Goal: Check status

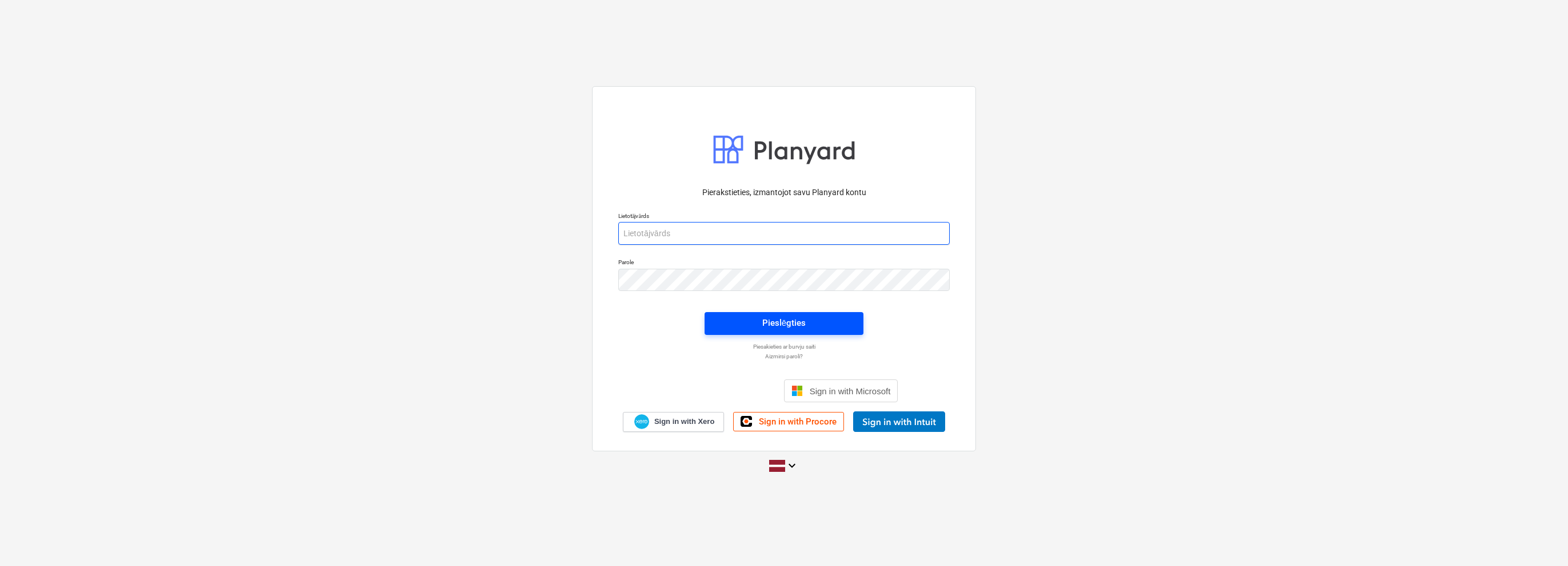
type input "[EMAIL_ADDRESS][PERSON_NAME][DOMAIN_NAME]"
click at [788, 331] on button "Pieslēgties" at bounding box center [784, 323] width 159 height 23
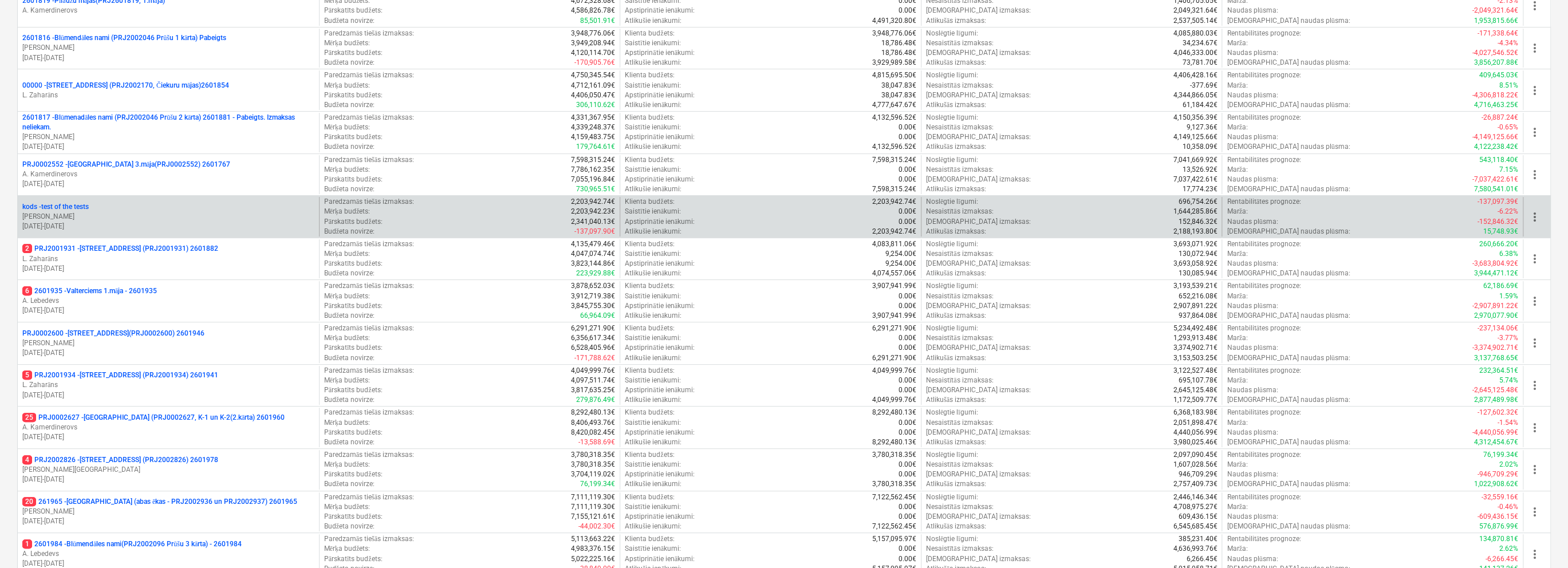
scroll to position [229, 0]
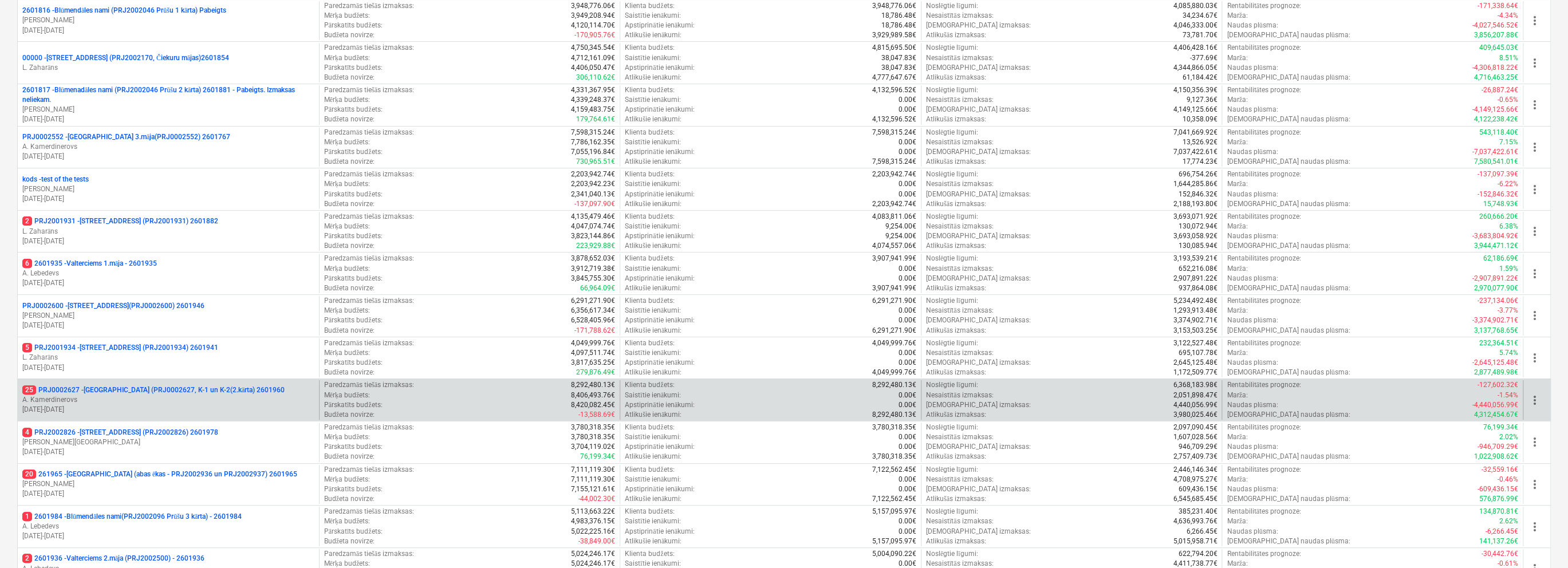
click at [260, 406] on p "[DATE] - [DATE]" at bounding box center [169, 409] width 292 height 10
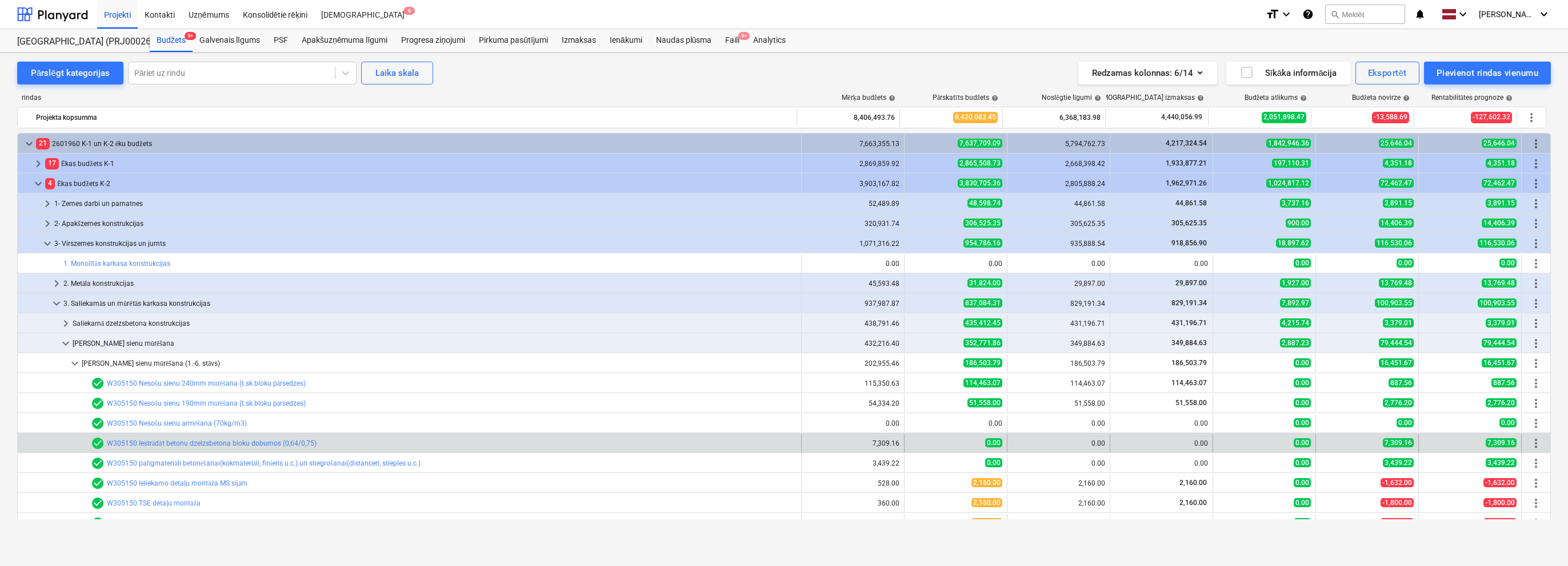
scroll to position [214, 0]
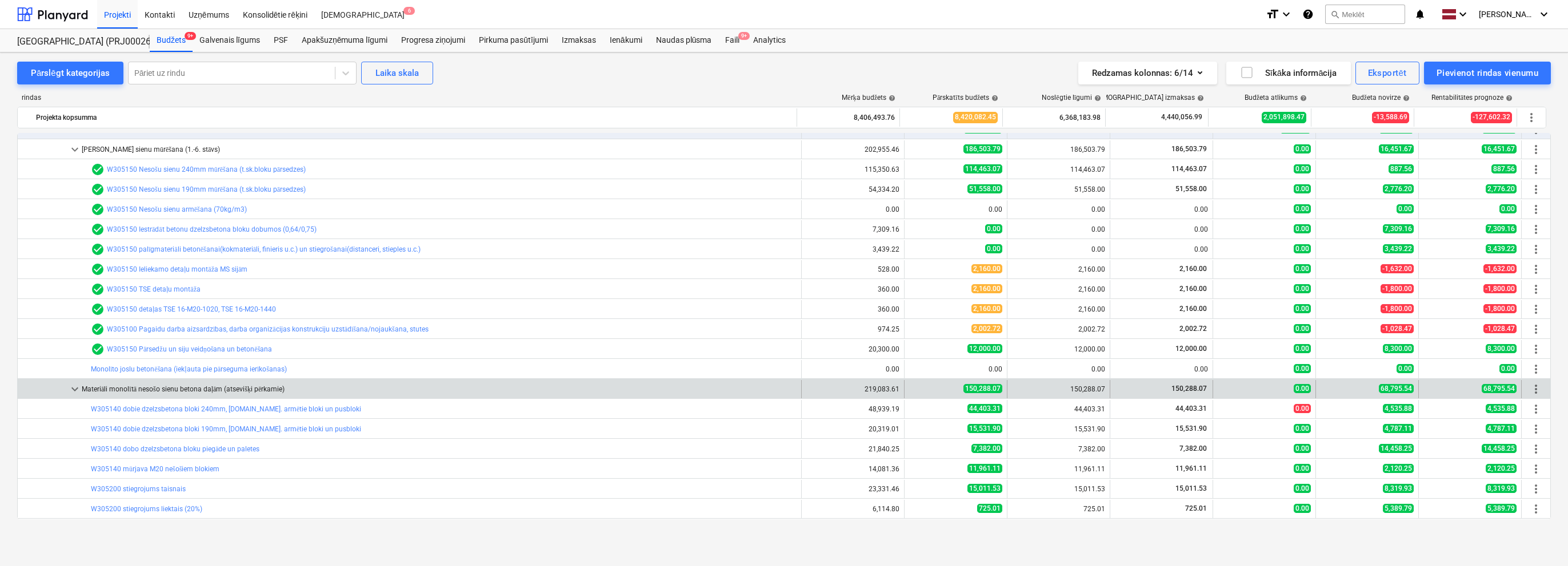
click at [79, 390] on span "keyboard_arrow_down" at bounding box center [74, 389] width 14 height 14
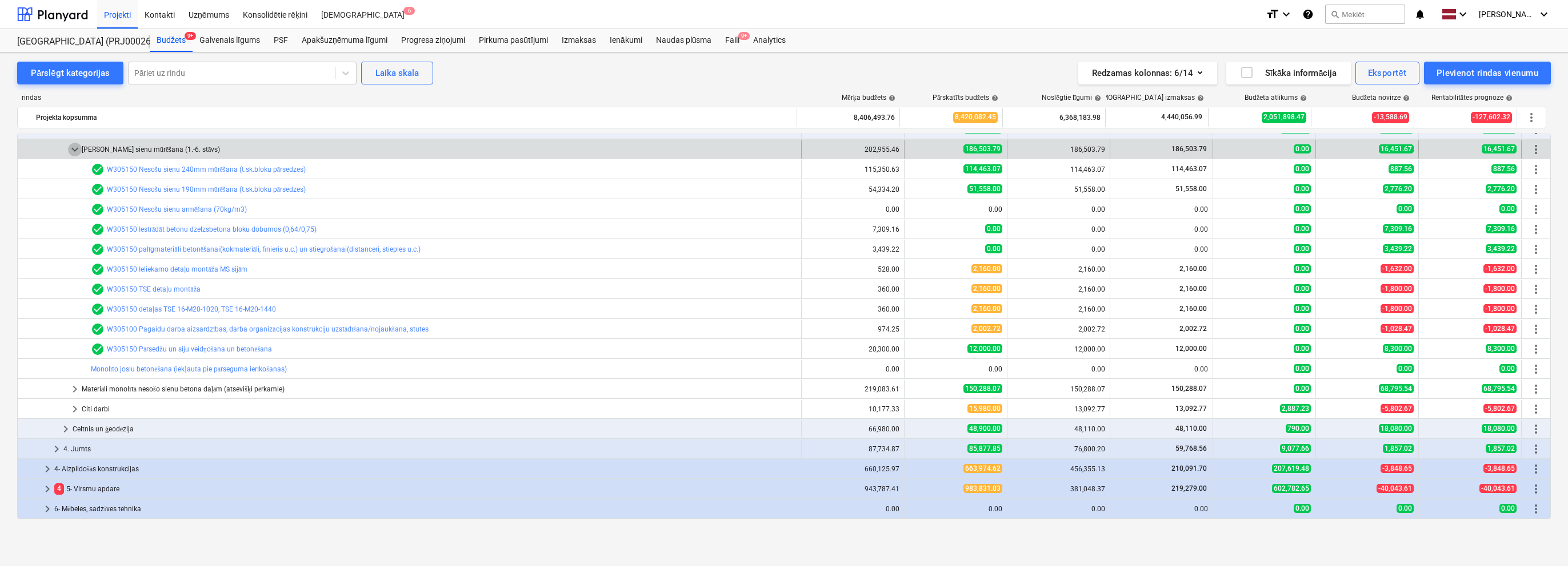
click at [73, 148] on span "keyboard_arrow_down" at bounding box center [74, 149] width 14 height 14
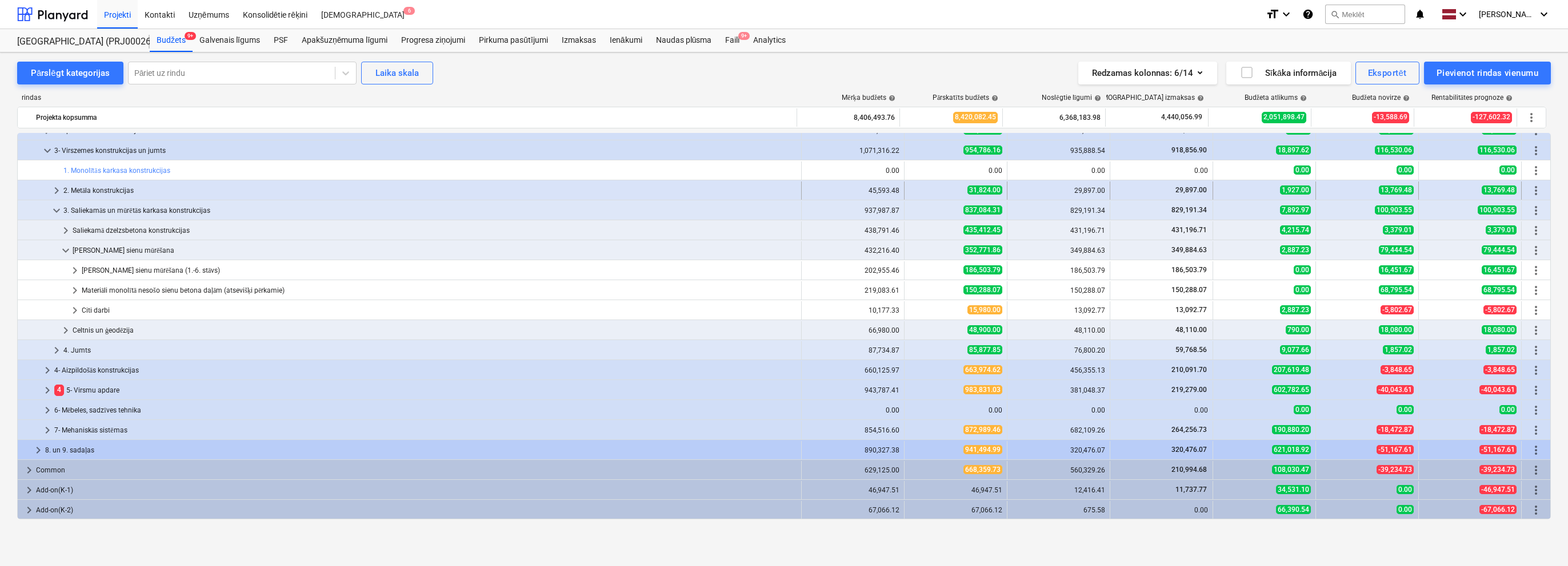
scroll to position [93, 0]
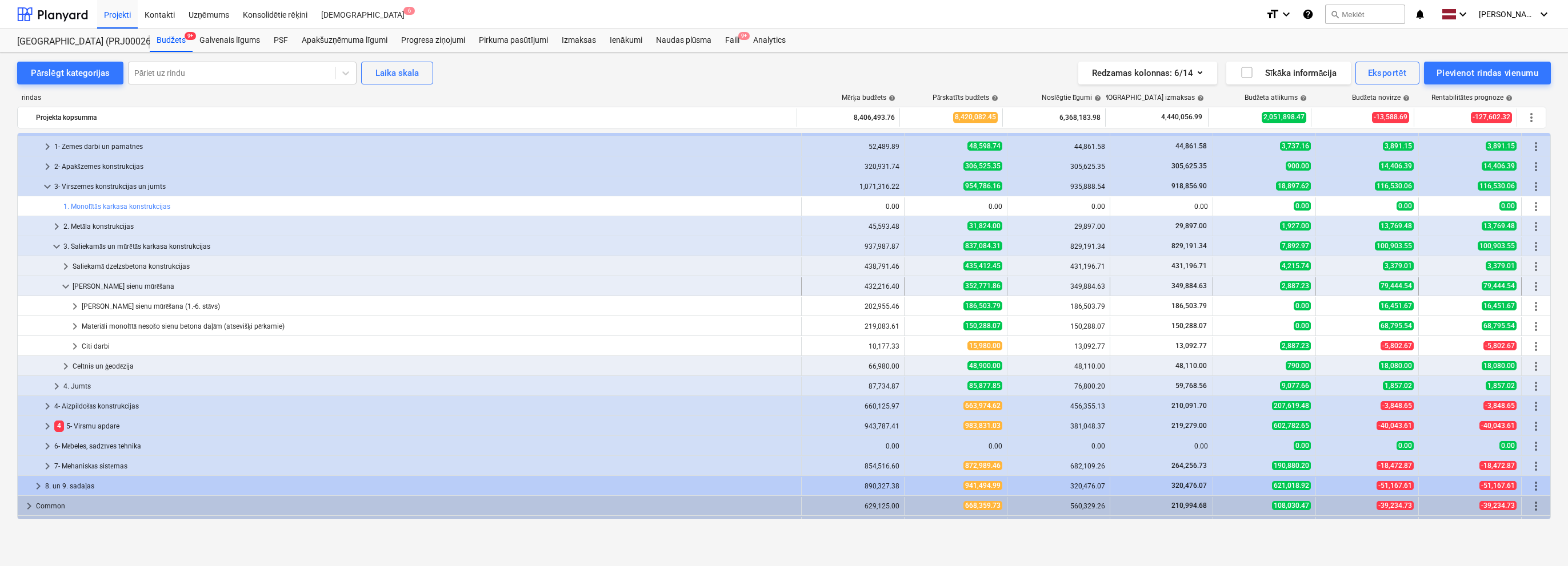
click at [63, 286] on span "keyboard_arrow_down" at bounding box center [66, 286] width 14 height 14
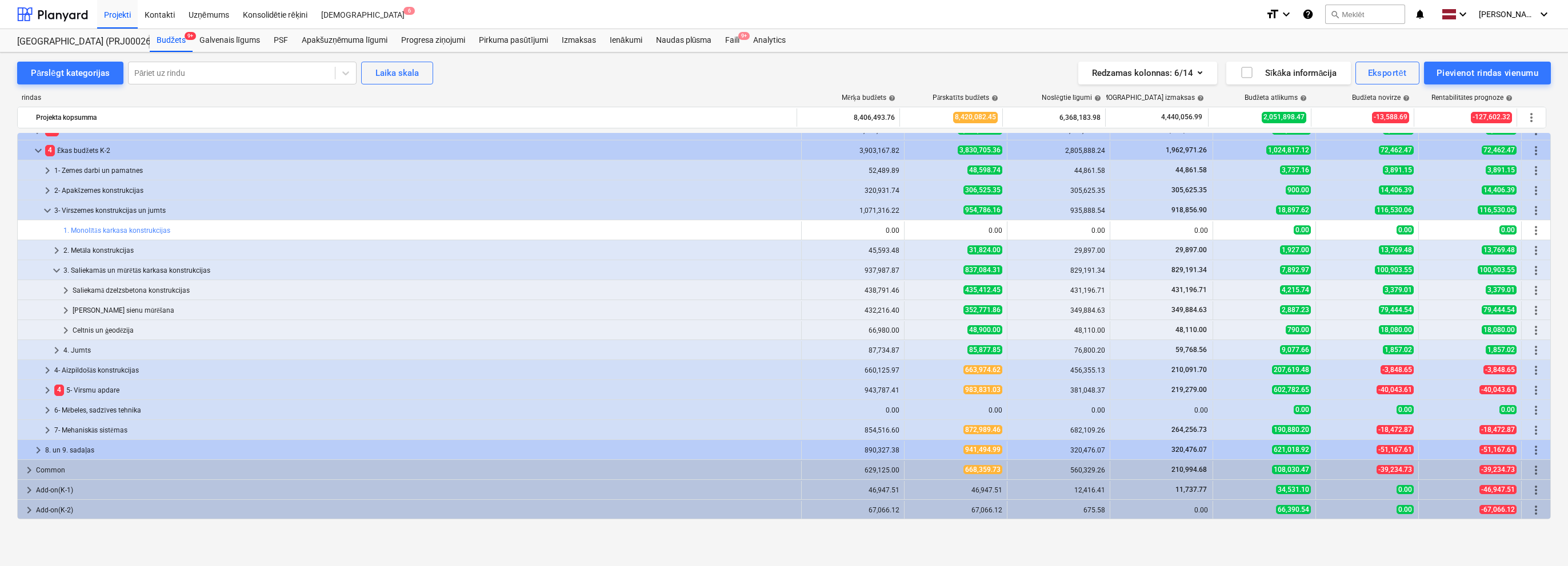
scroll to position [33, 0]
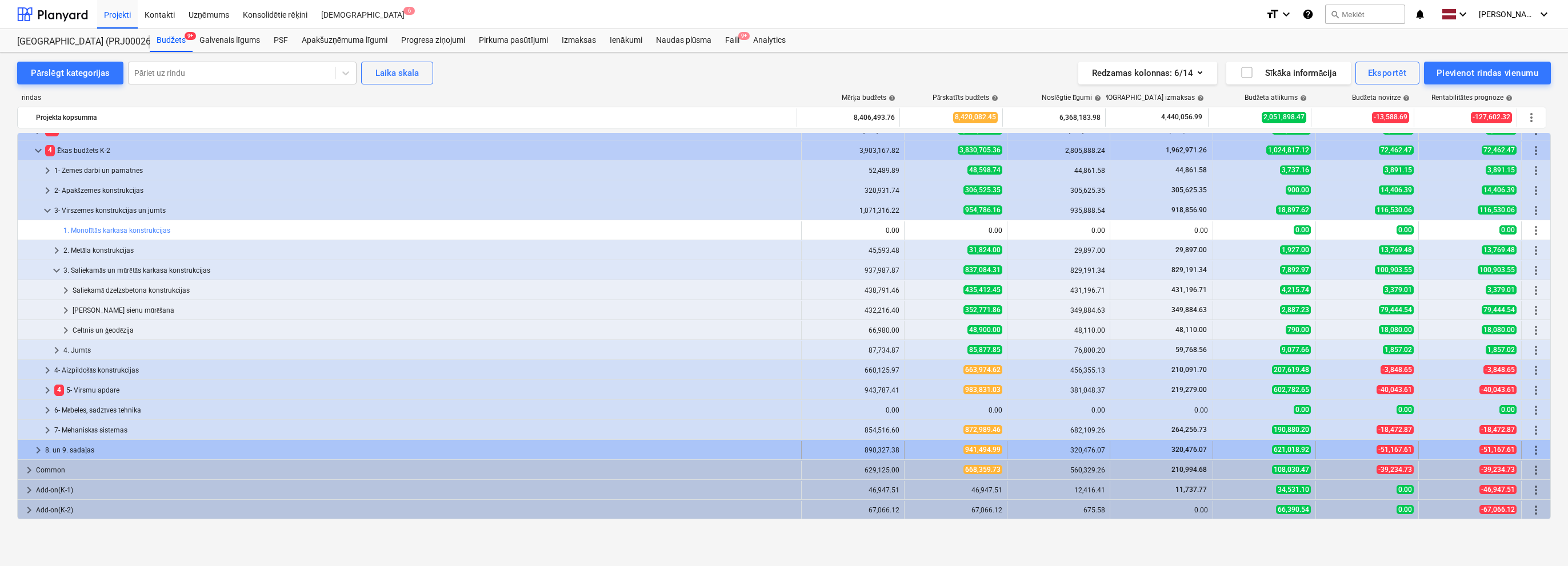
click at [39, 445] on span "keyboard_arrow_right" at bounding box center [38, 450] width 14 height 14
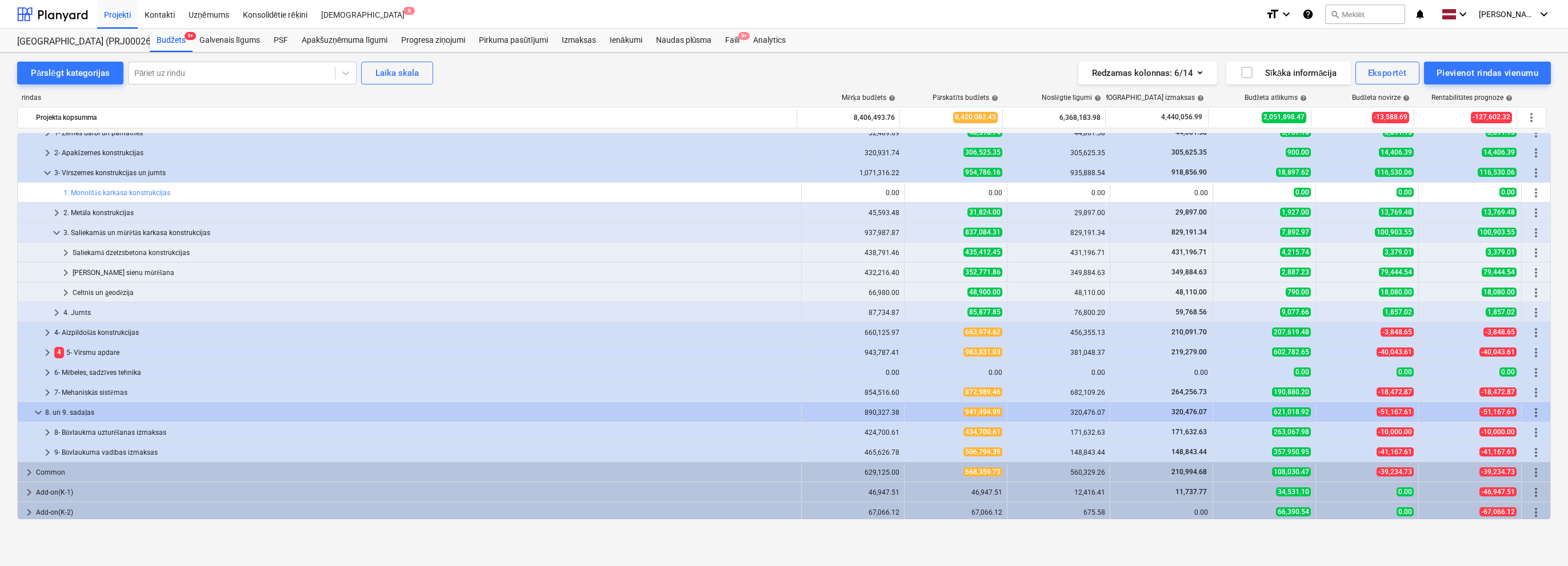
scroll to position [73, 0]
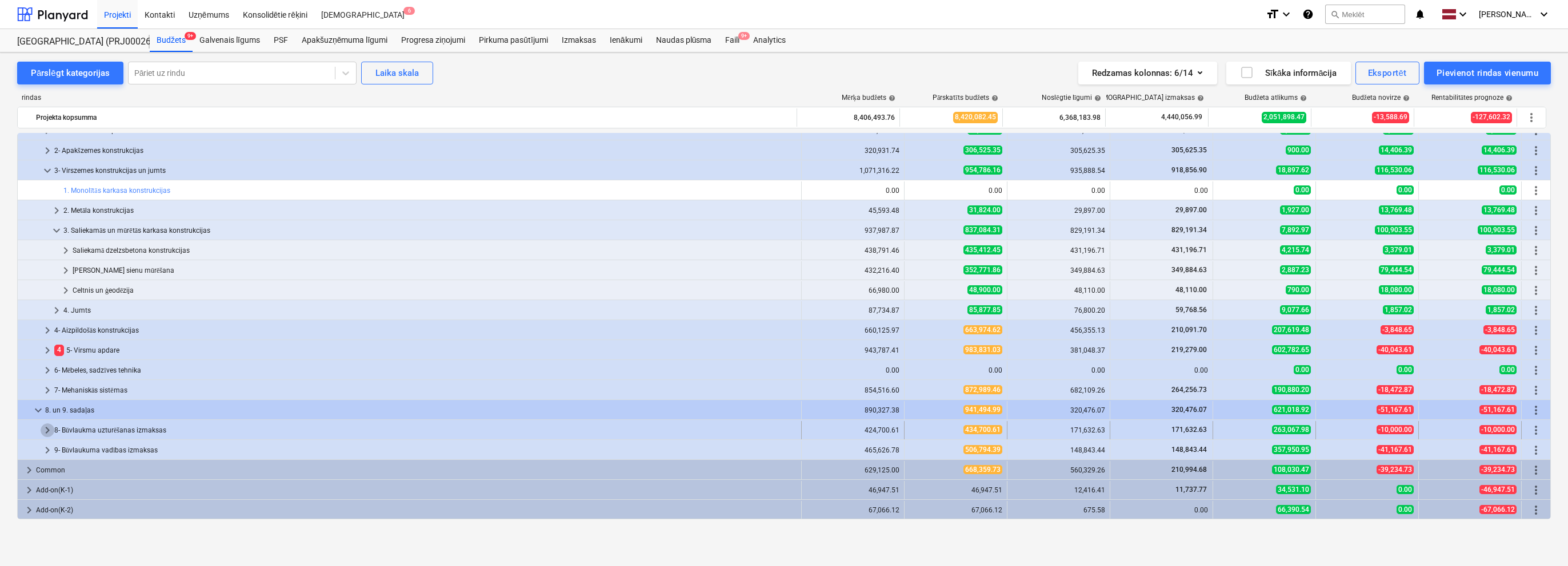
click at [48, 426] on span "keyboard_arrow_right" at bounding box center [47, 431] width 14 height 14
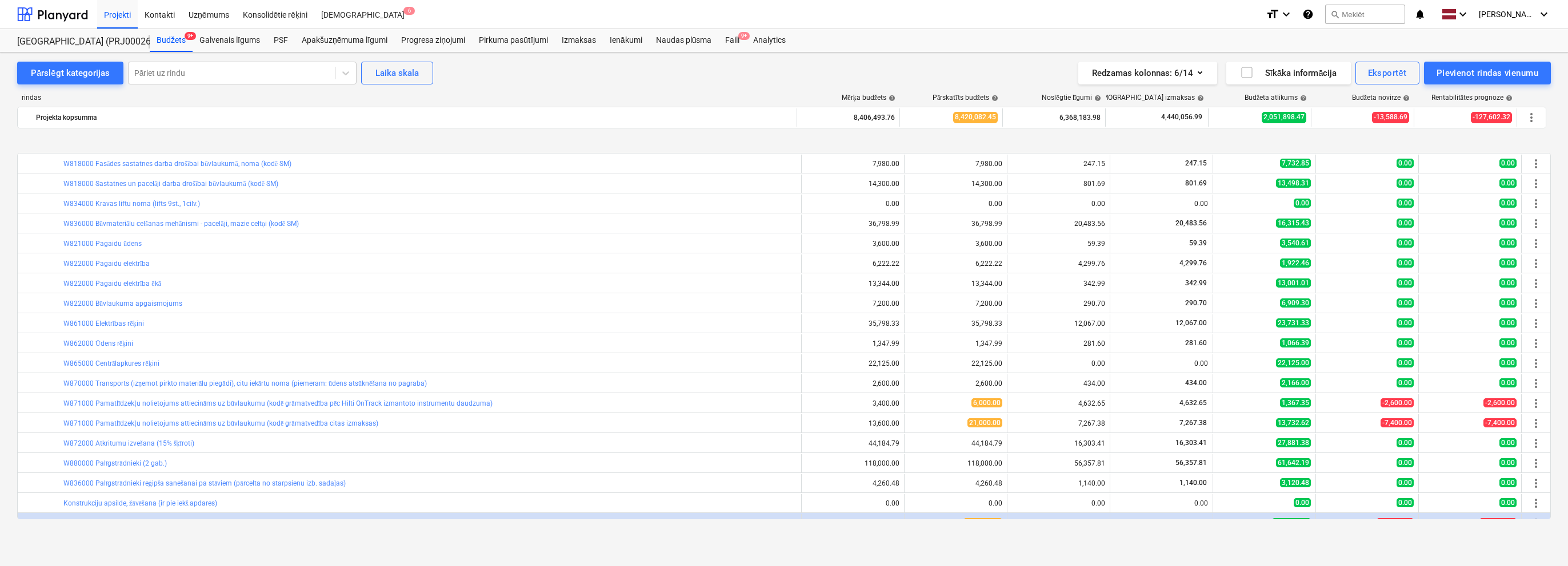
scroll to position [644, 0]
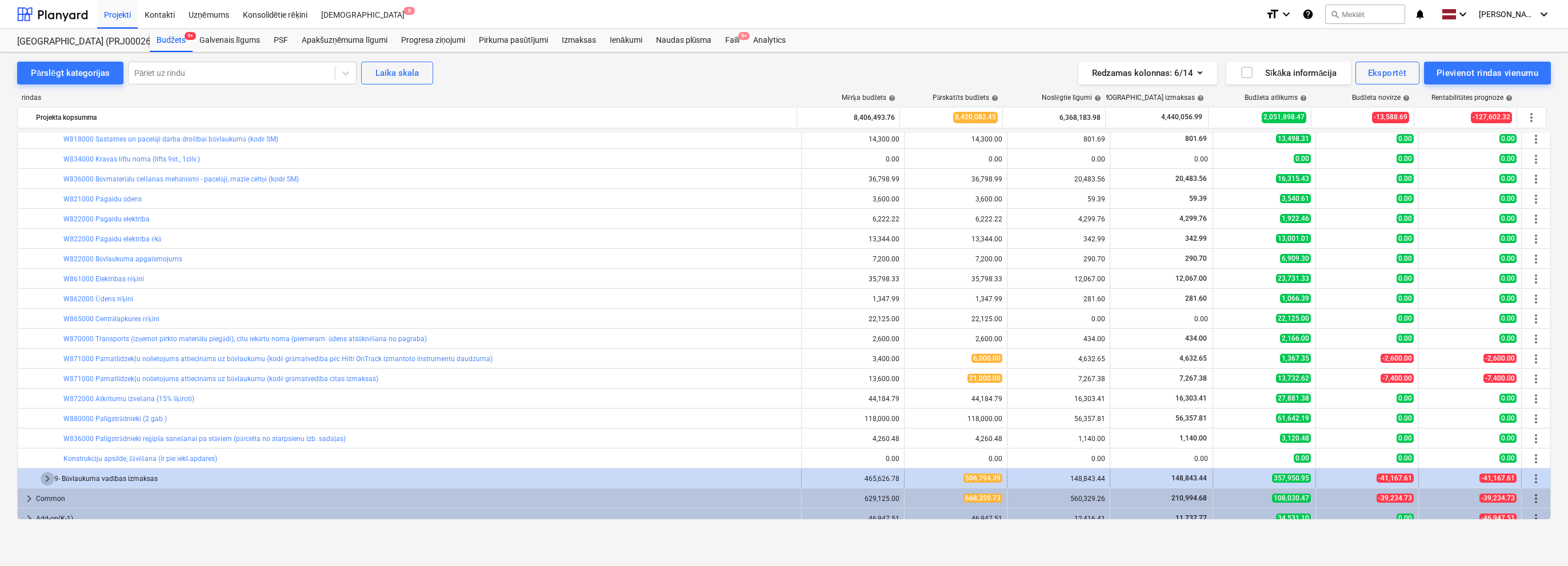
click at [46, 474] on span "keyboard_arrow_right" at bounding box center [47, 479] width 14 height 14
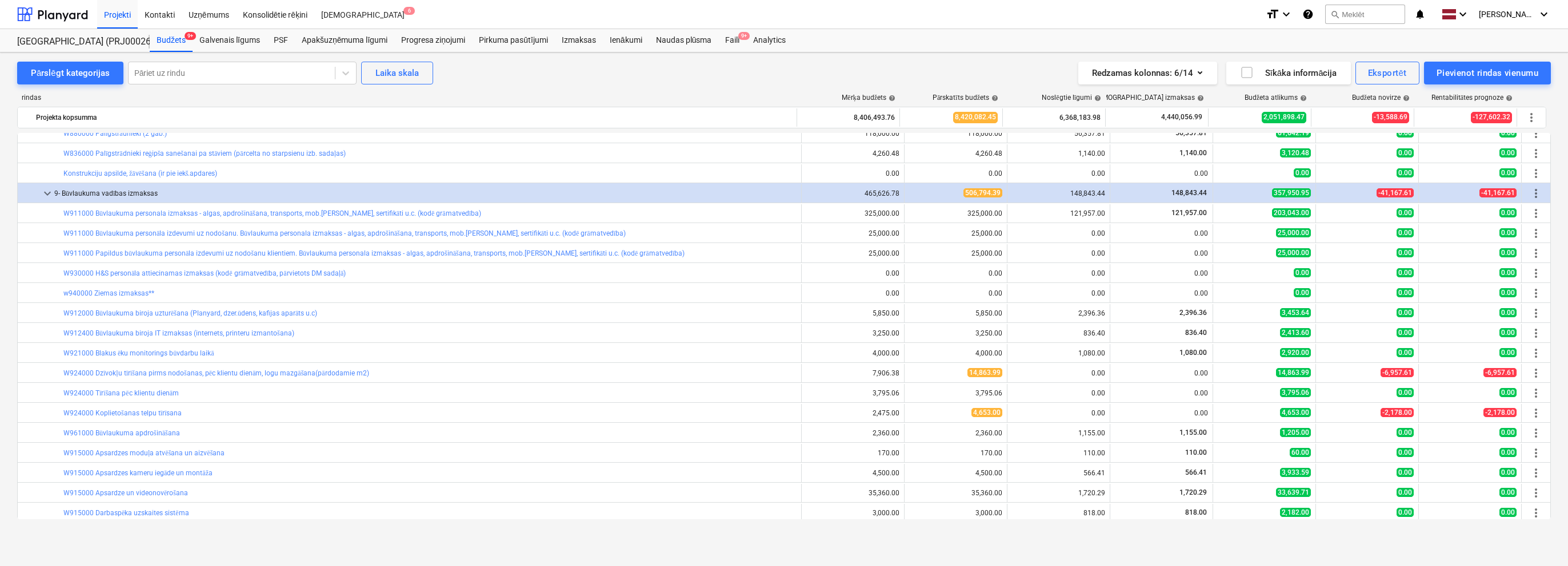
scroll to position [1132, 0]
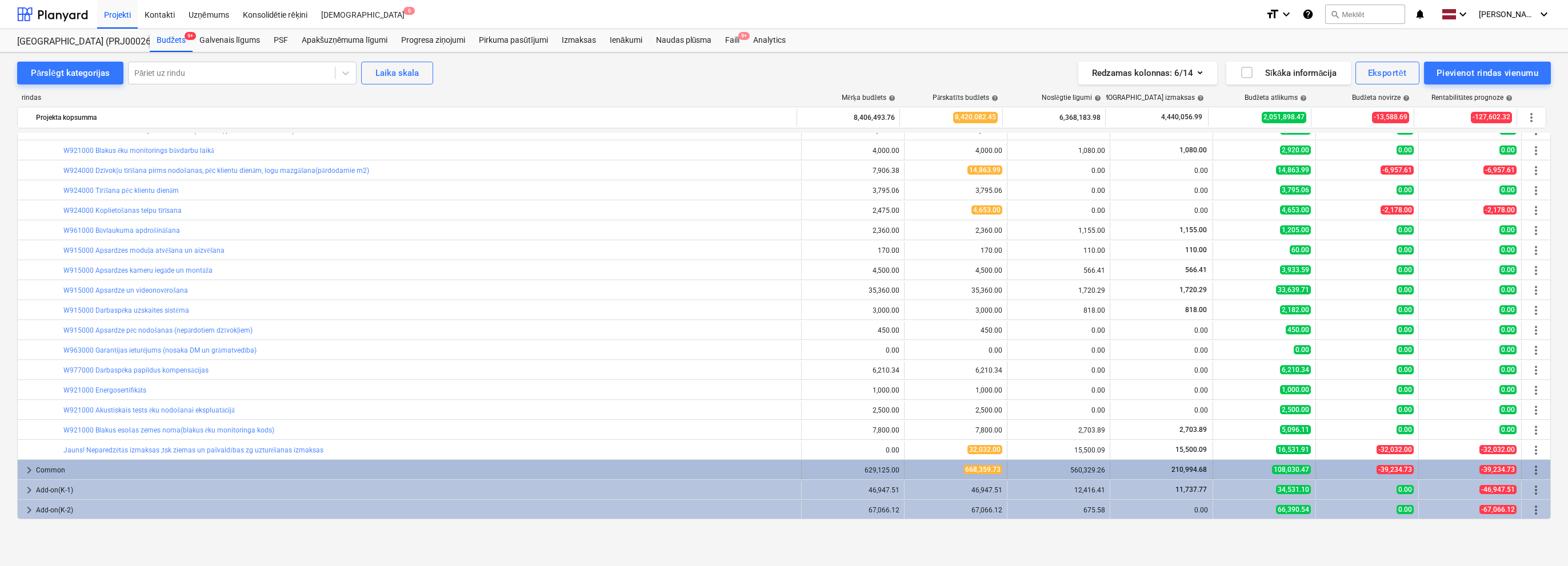
click at [28, 466] on span "keyboard_arrow_right" at bounding box center [29, 470] width 14 height 14
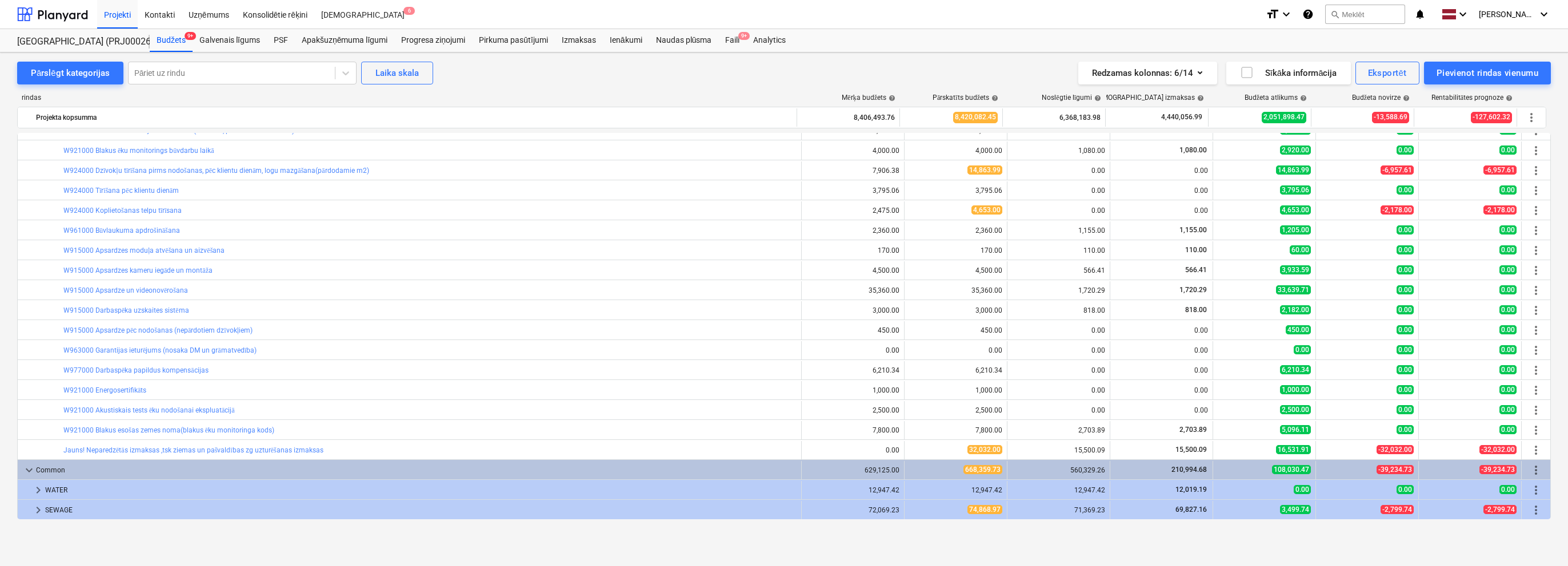
scroll to position [1246, 0]
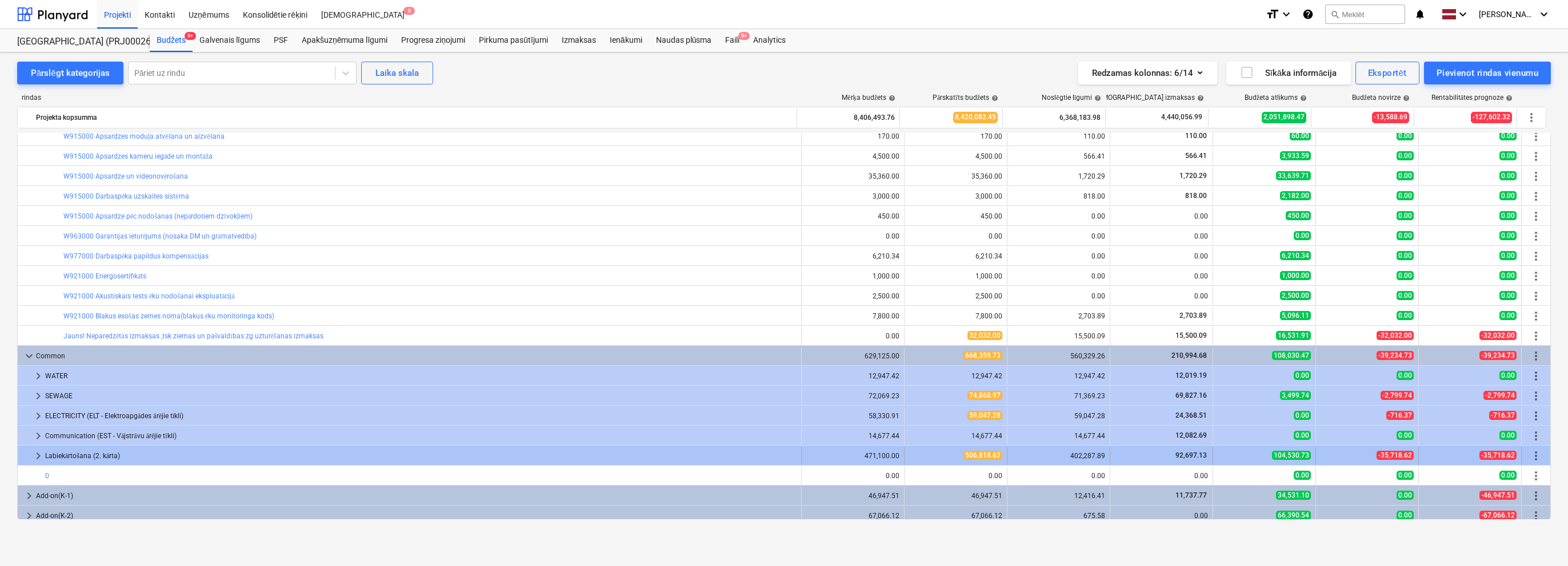
click at [38, 455] on span "keyboard_arrow_right" at bounding box center [38, 456] width 14 height 14
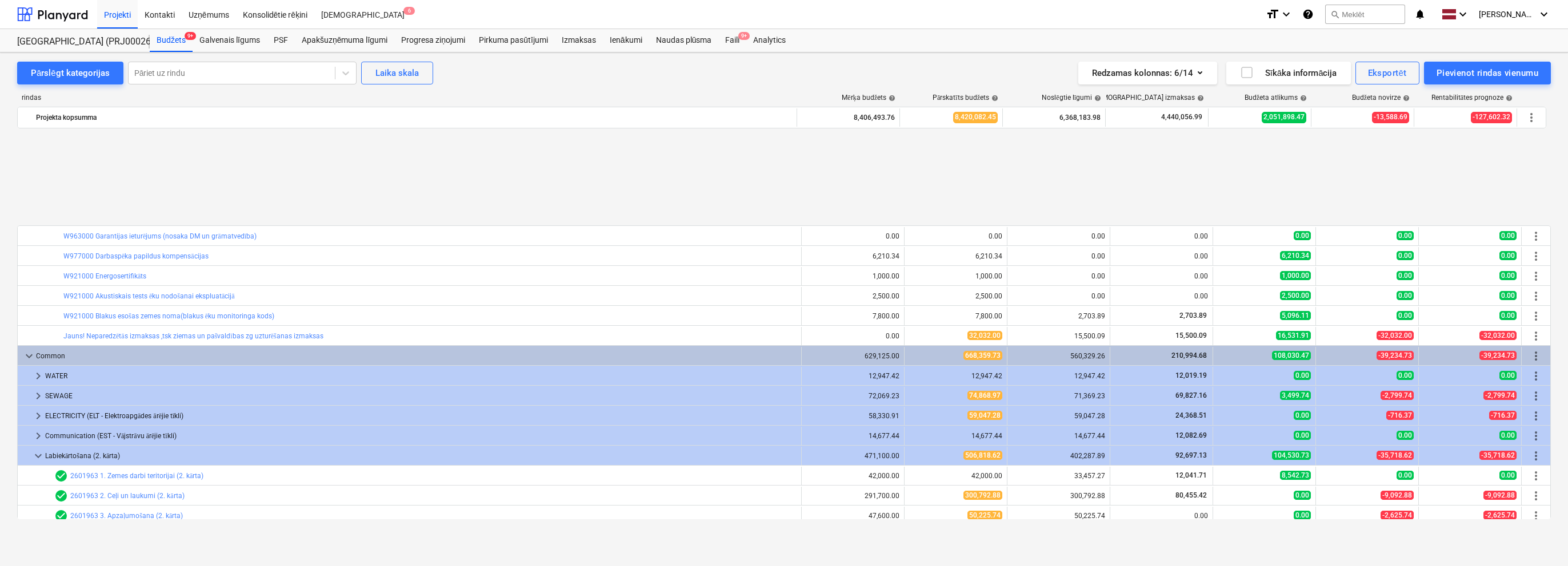
scroll to position [1372, 0]
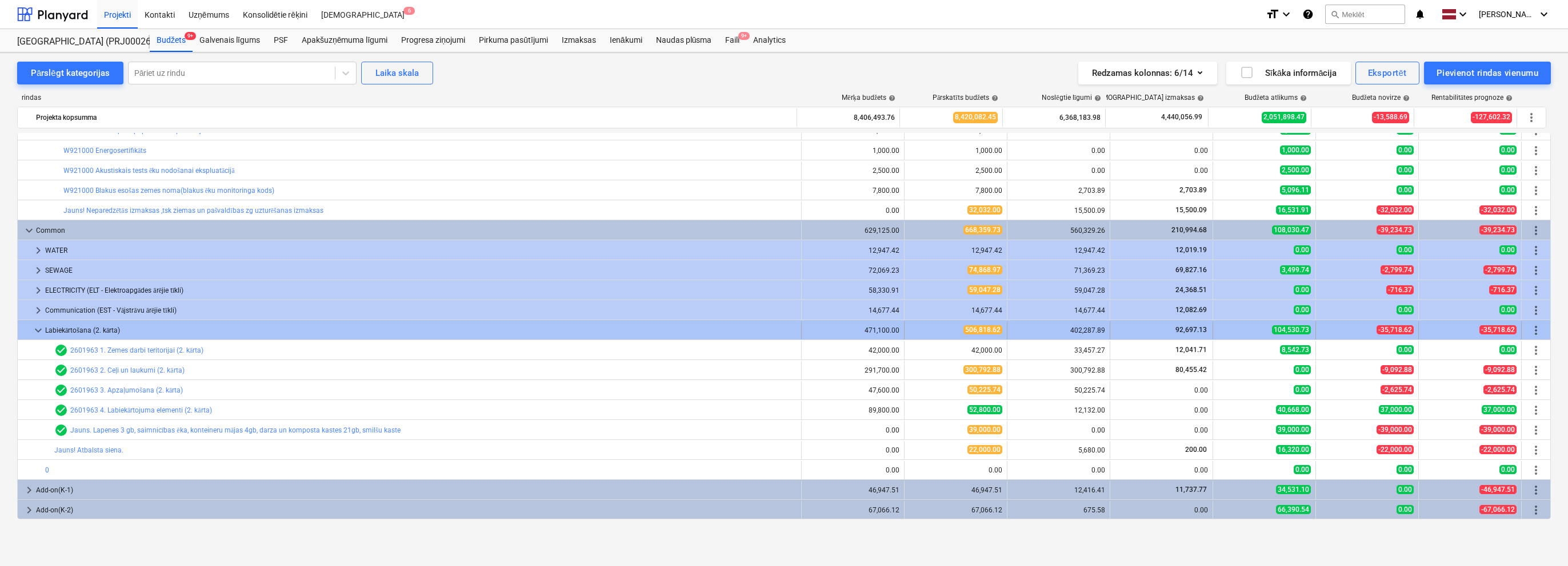
click at [39, 330] on span "keyboard_arrow_down" at bounding box center [38, 330] width 14 height 14
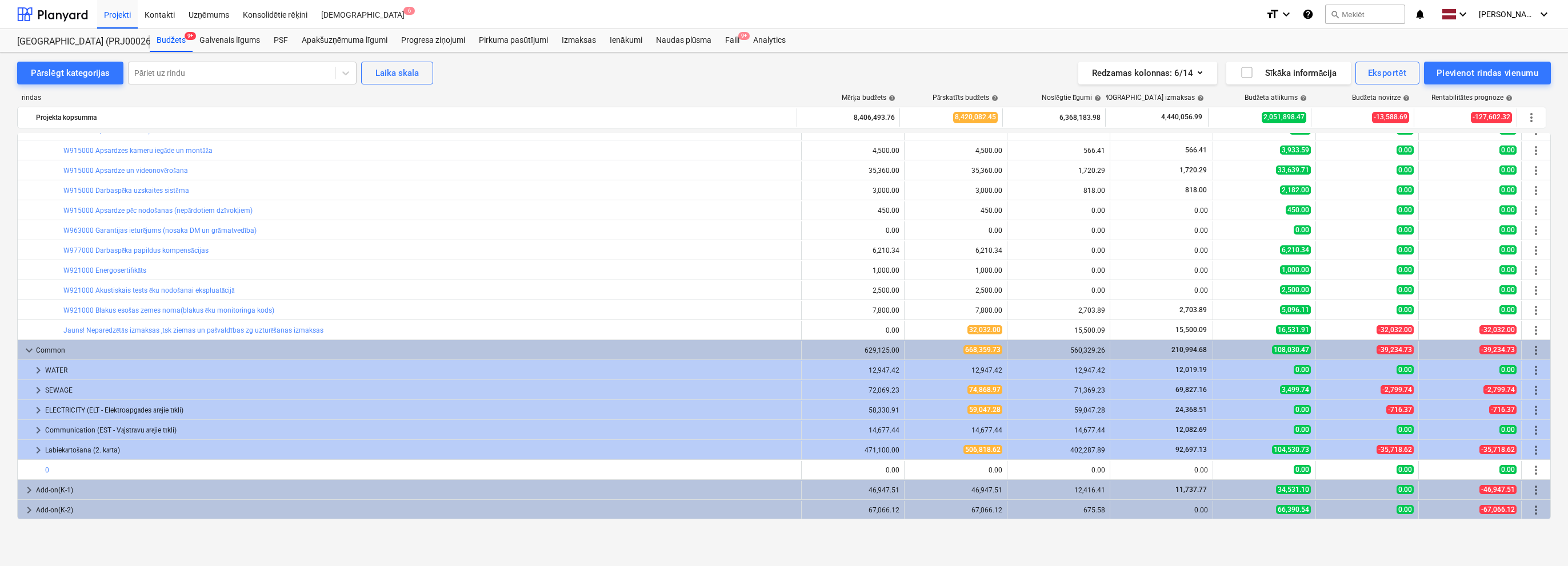
scroll to position [1252, 0]
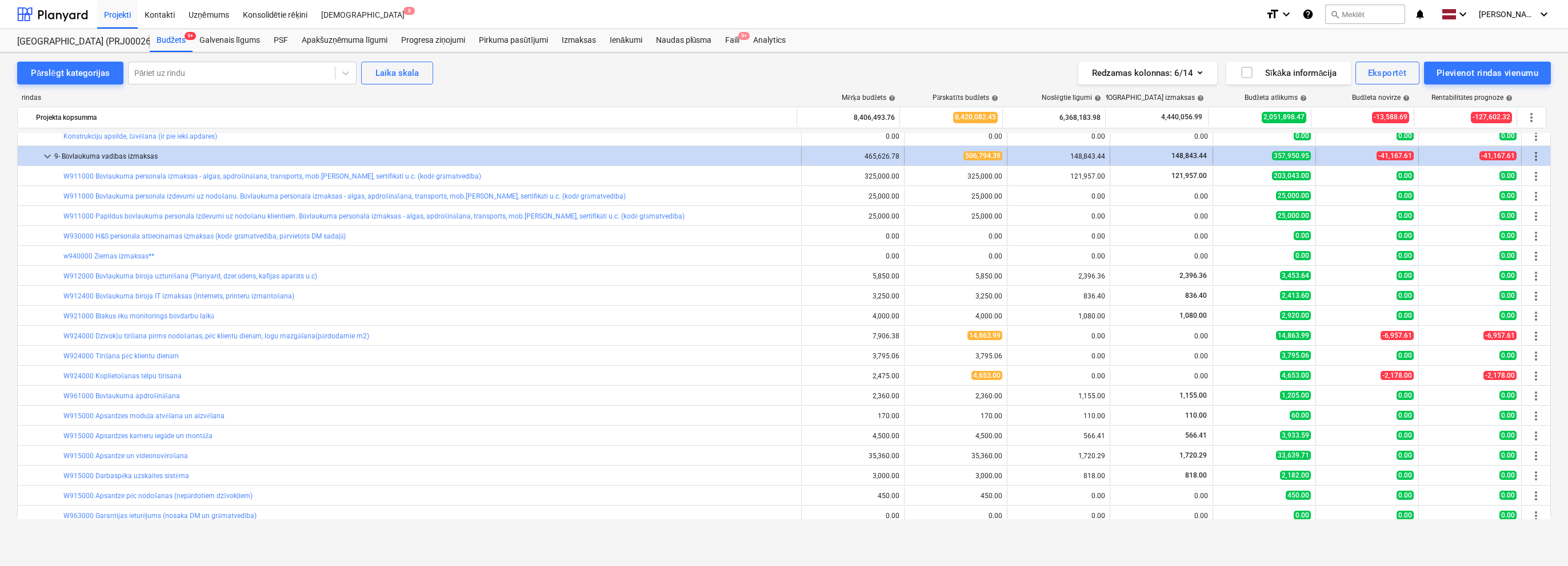
click at [46, 149] on span "keyboard_arrow_down" at bounding box center [47, 156] width 14 height 14
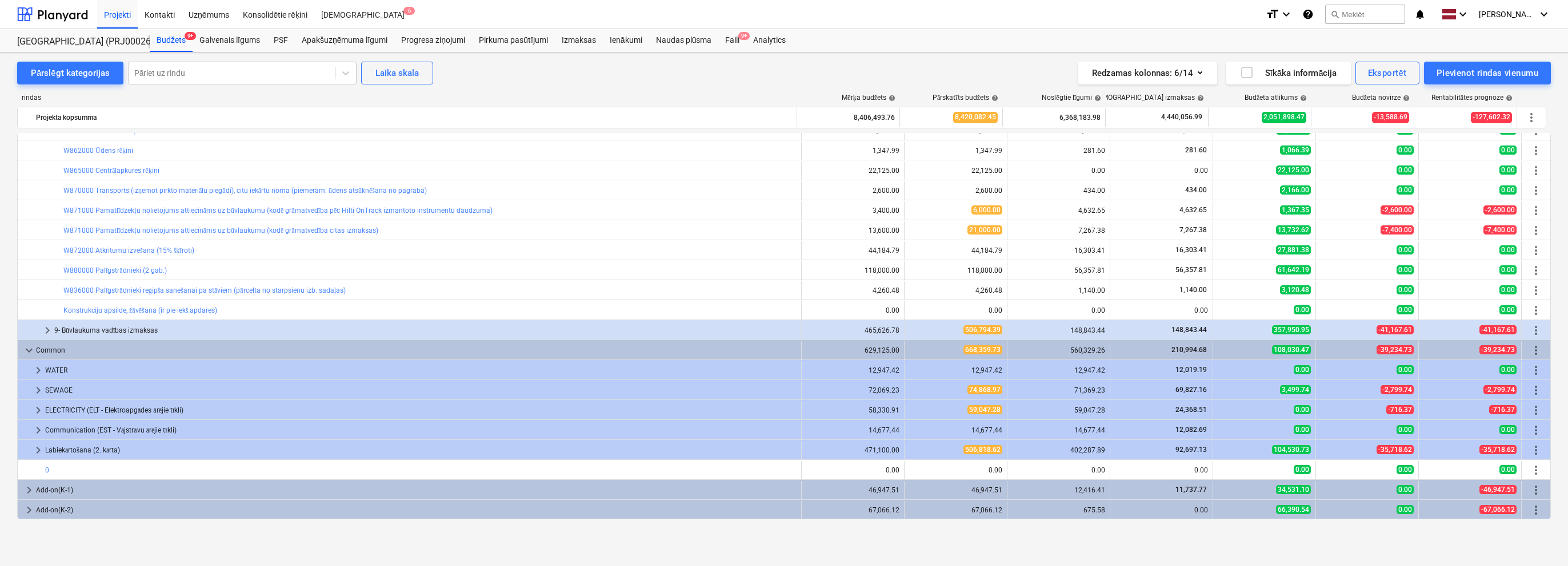
scroll to position [728, 0]
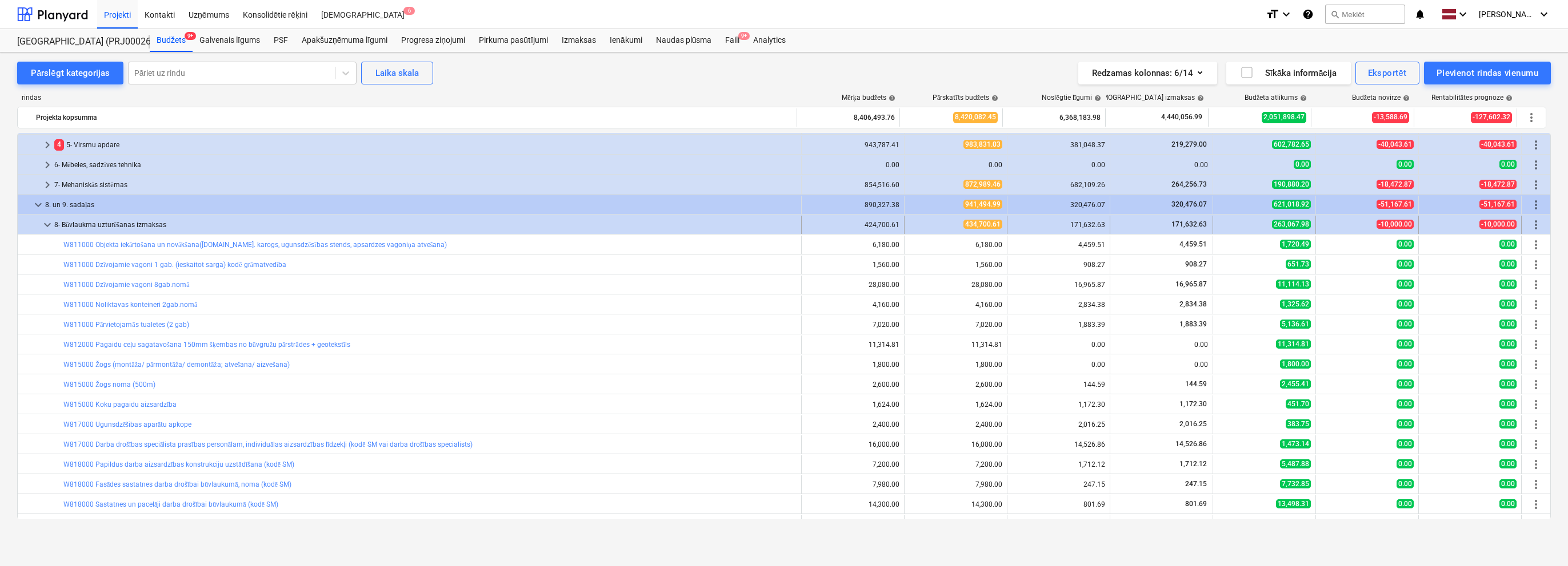
click at [44, 222] on span "keyboard_arrow_down" at bounding box center [47, 224] width 14 height 14
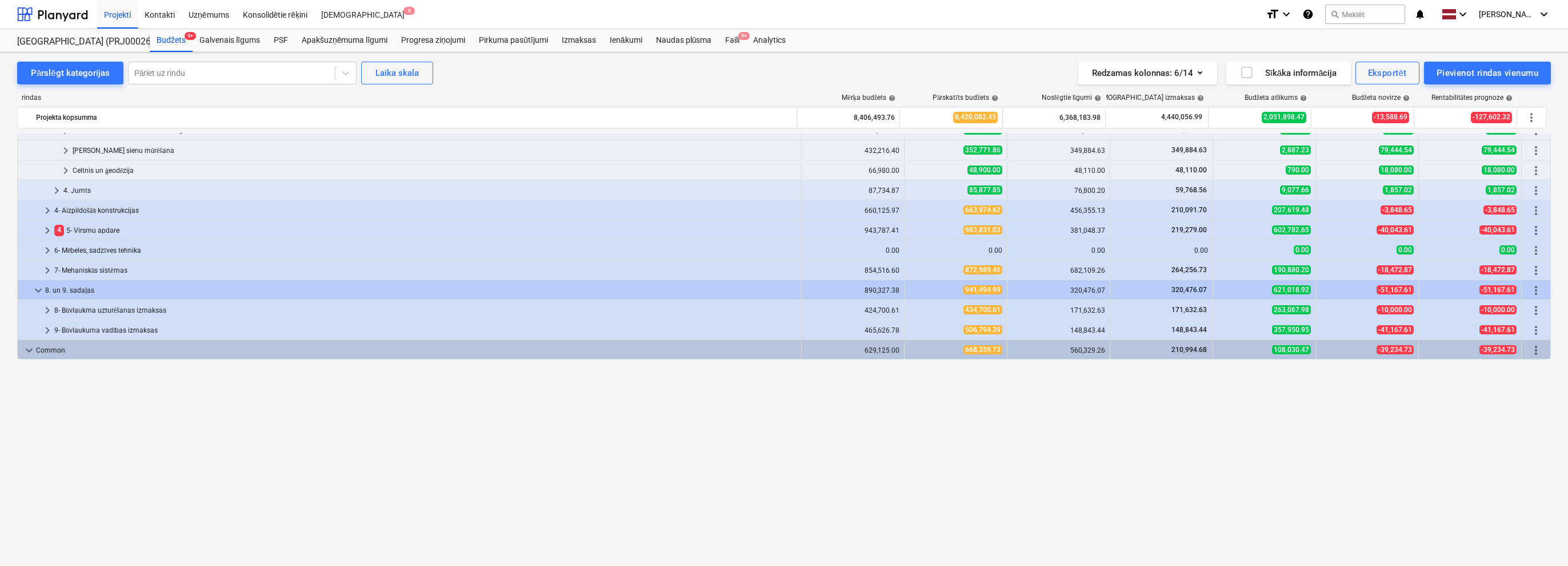
scroll to position [0, 0]
